Goal: Find specific page/section: Find specific page/section

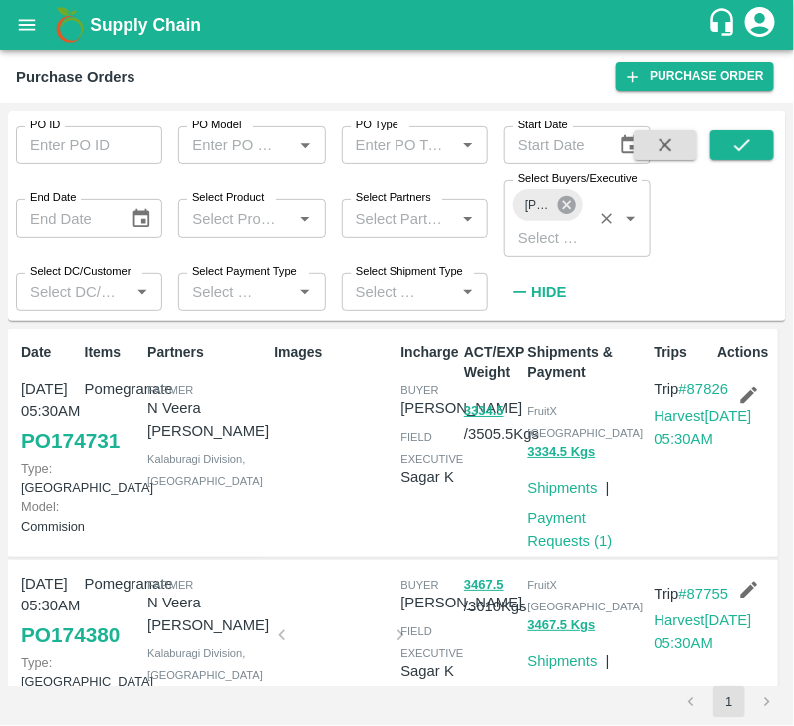
click at [568, 210] on icon at bounding box center [567, 205] width 18 height 18
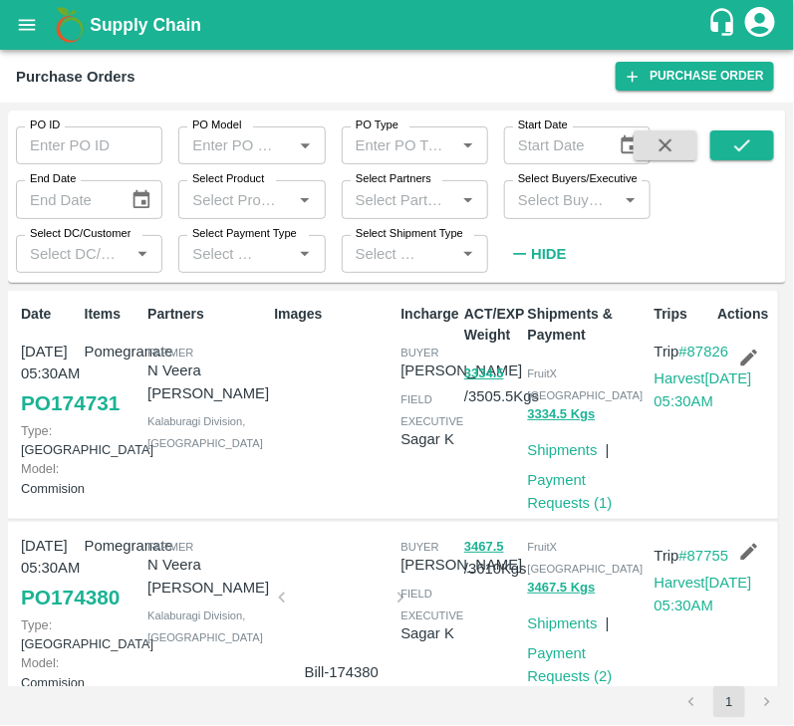
click at [558, 207] on input "Select Buyers/Executive" at bounding box center [561, 199] width 102 height 26
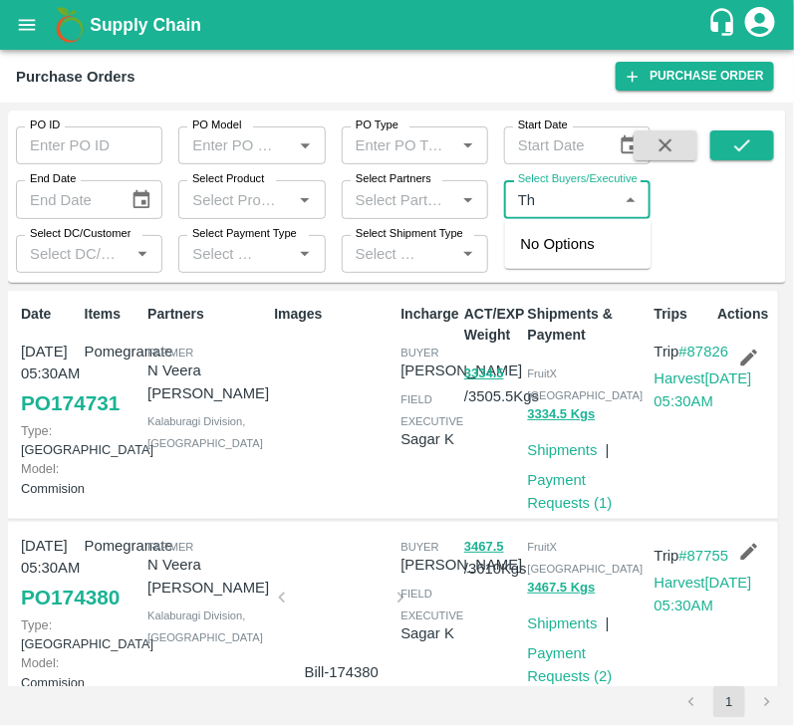
type input "T"
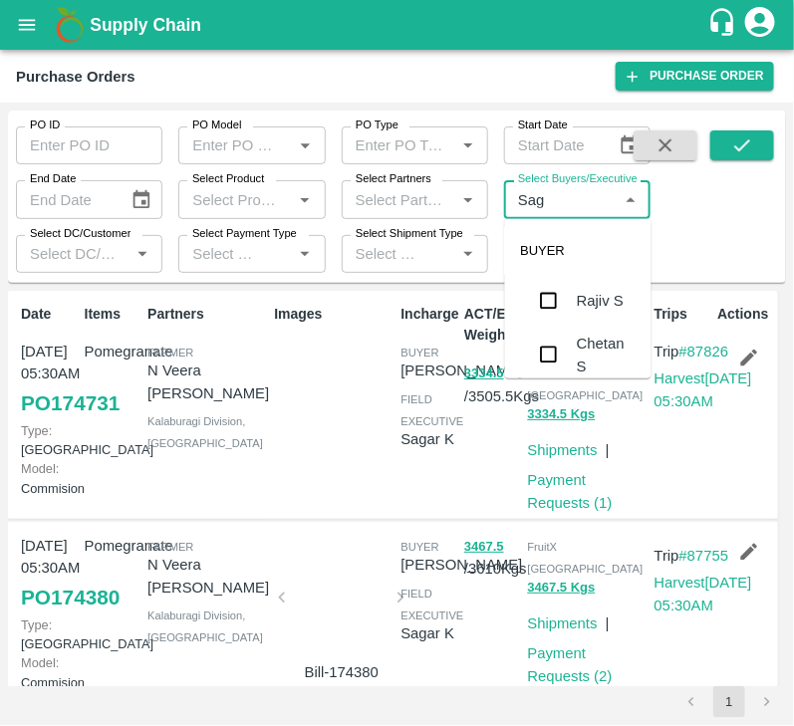
type input "Saga"
click at [553, 310] on input "checkbox" at bounding box center [549, 301] width 40 height 40
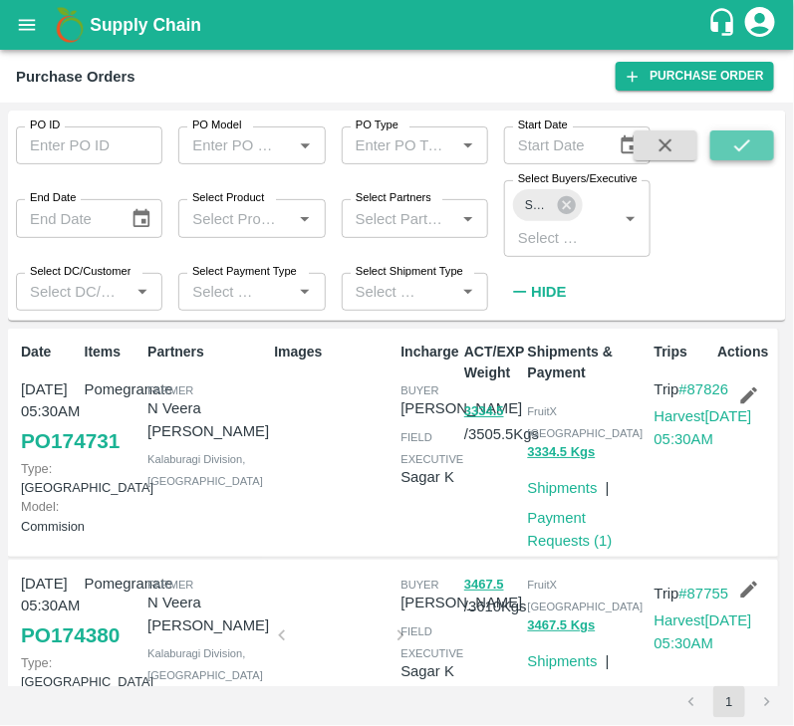
click at [758, 145] on button "submit" at bounding box center [742, 145] width 64 height 30
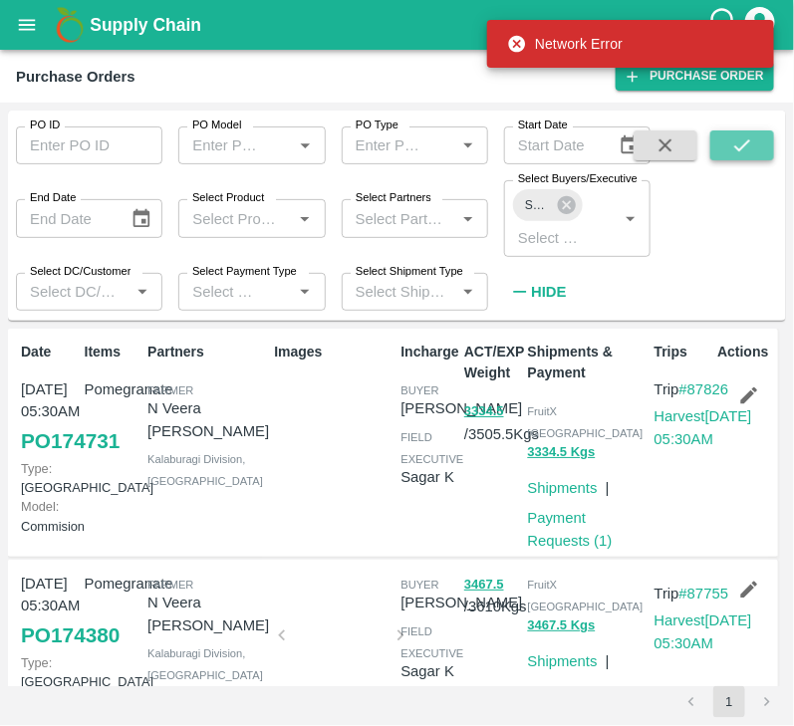
click at [749, 140] on icon "submit" at bounding box center [742, 145] width 16 height 12
click at [736, 154] on icon "submit" at bounding box center [742, 145] width 22 height 22
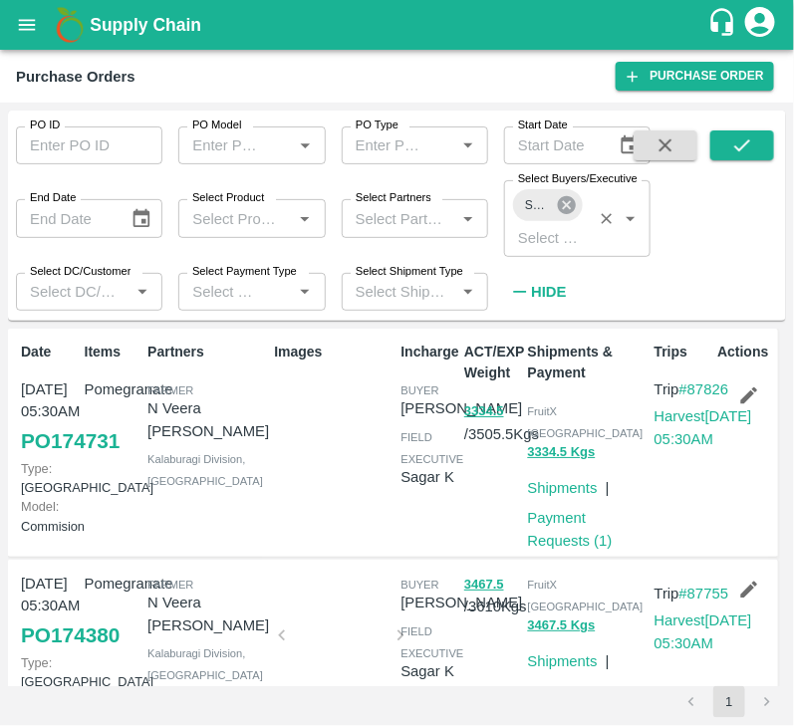
click at [568, 198] on icon at bounding box center [567, 205] width 18 height 18
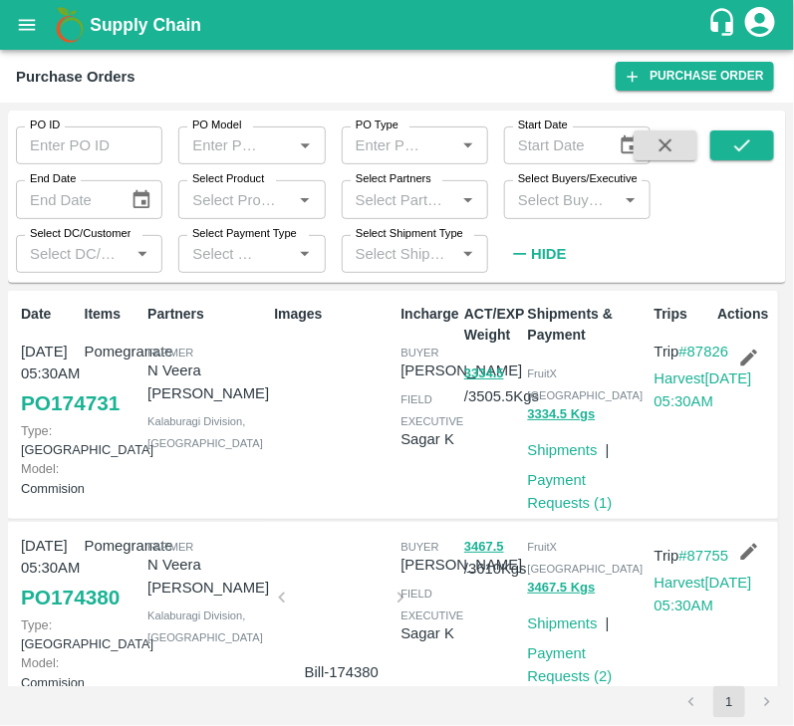
click at [554, 201] on input "Select Buyers/Executive" at bounding box center [561, 199] width 102 height 26
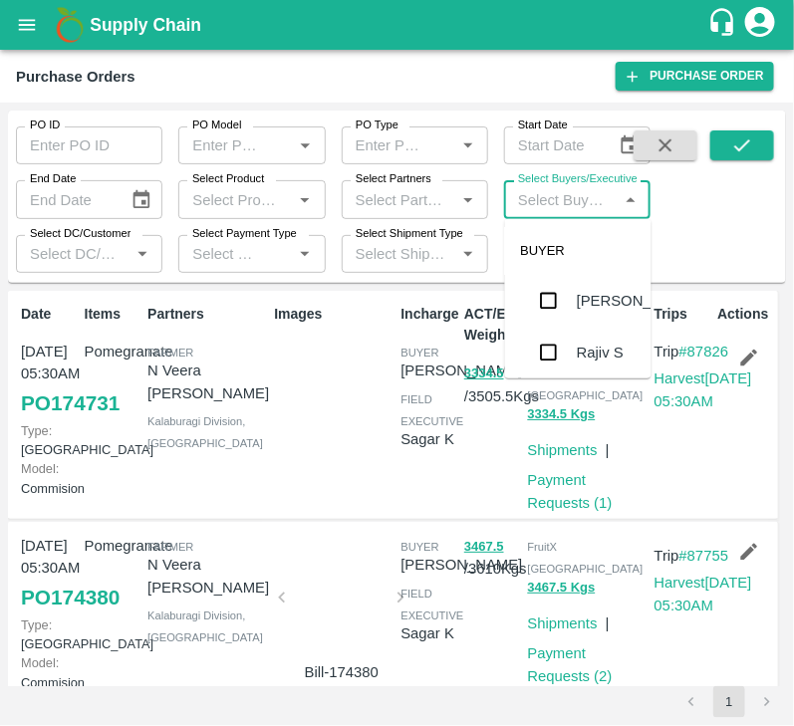
type input "A"
type input "Sagar"
click at [544, 304] on input "checkbox" at bounding box center [549, 301] width 40 height 40
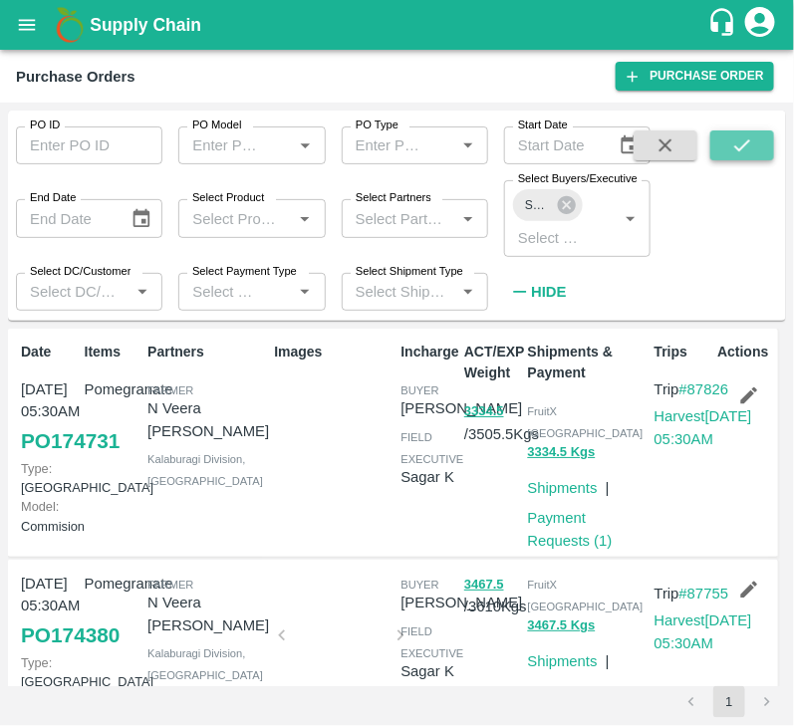
click at [730, 151] on button "submit" at bounding box center [742, 145] width 64 height 30
